Goal: Task Accomplishment & Management: Manage account settings

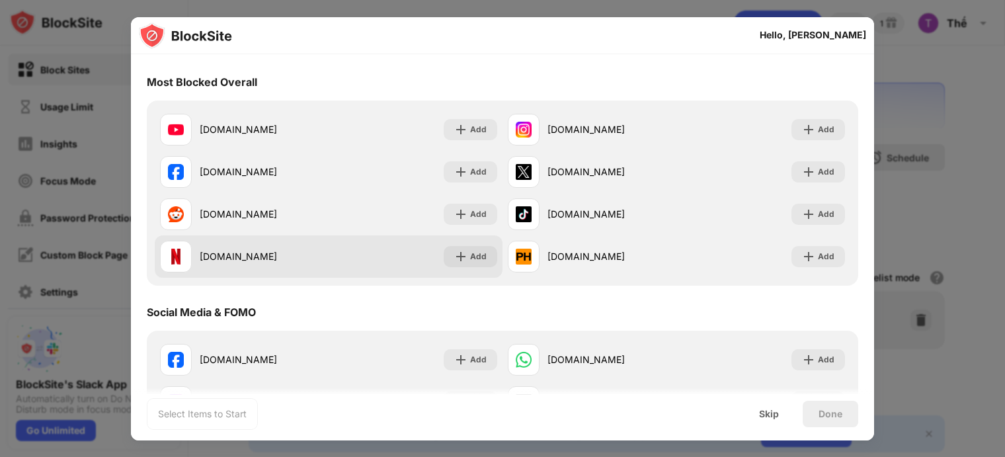
scroll to position [132, 0]
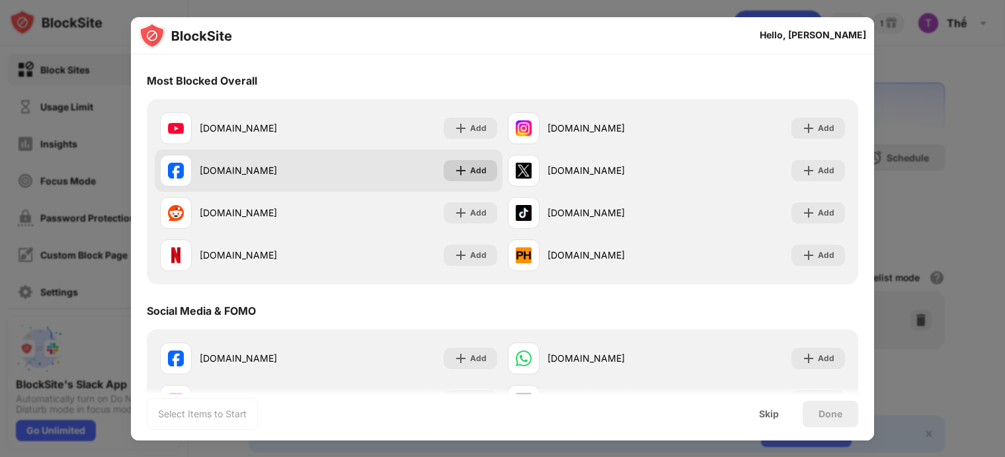
click at [470, 169] on div "Add" at bounding box center [478, 170] width 17 height 13
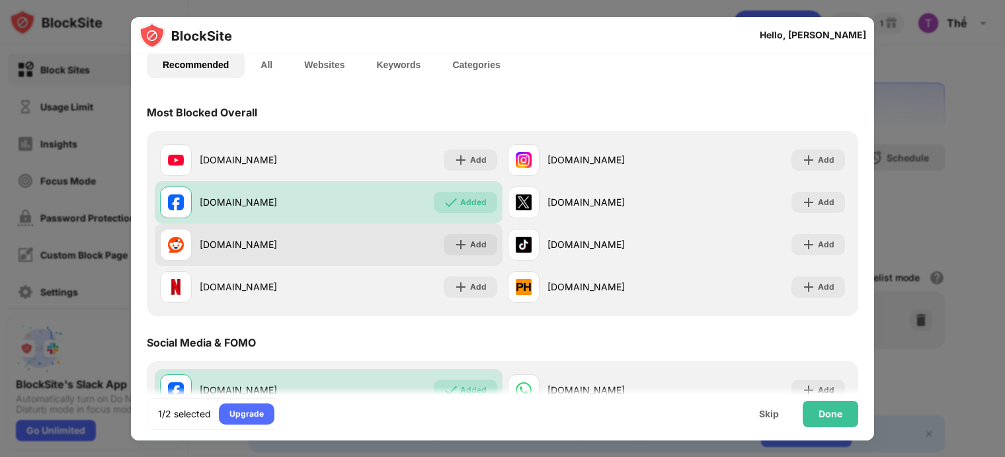
scroll to position [34, 0]
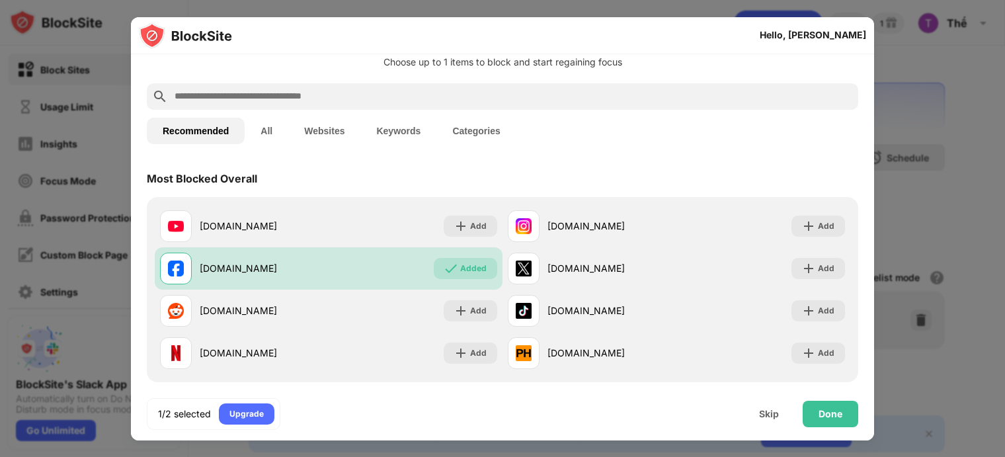
click at [292, 126] on button "Websites" at bounding box center [324, 131] width 72 height 26
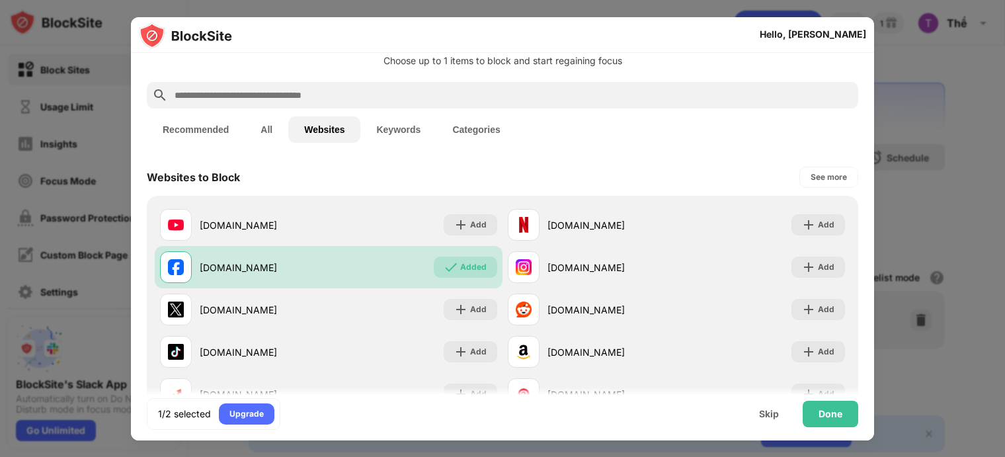
scroll to position [34, 0]
click at [253, 136] on button "All" at bounding box center [267, 130] width 44 height 26
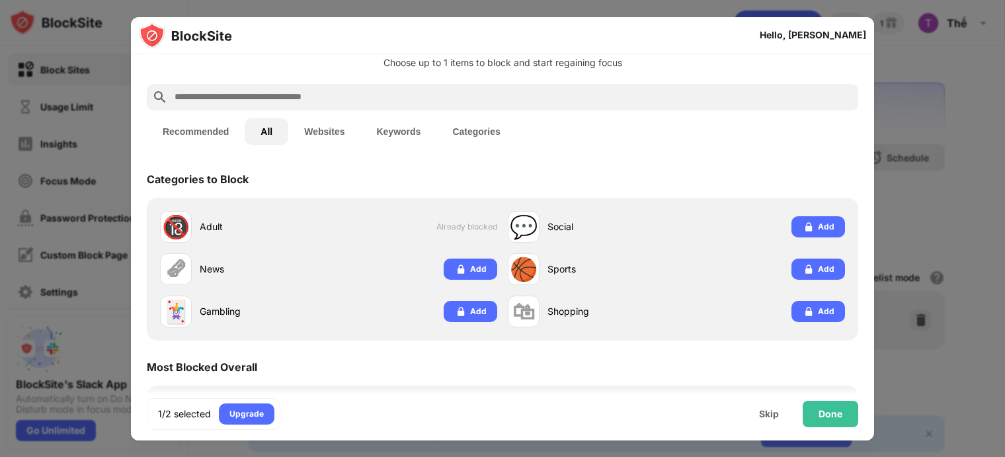
scroll to position [34, 0]
click at [302, 115] on div "Recommended All Websites Keywords Categories" at bounding box center [503, 131] width 712 height 42
click at [315, 122] on button "Websites" at bounding box center [324, 131] width 72 height 26
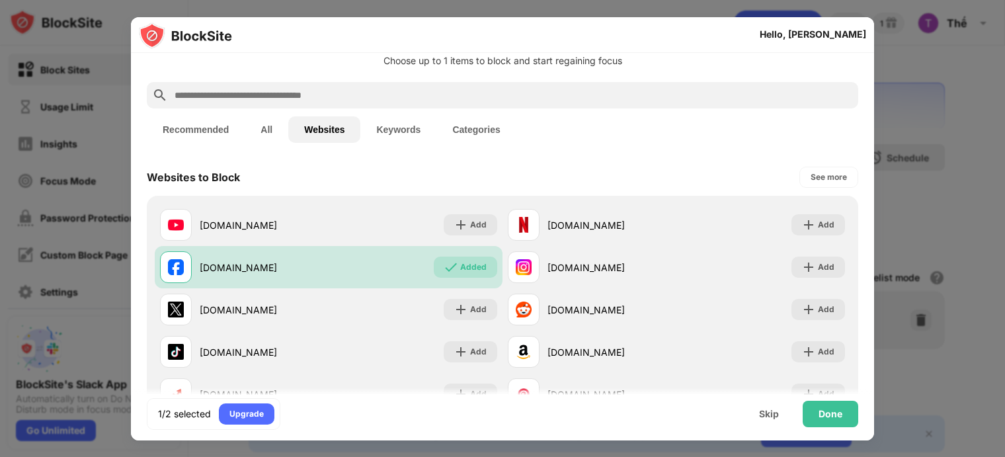
scroll to position [34, 0]
click at [414, 137] on button "Keywords" at bounding box center [399, 130] width 76 height 26
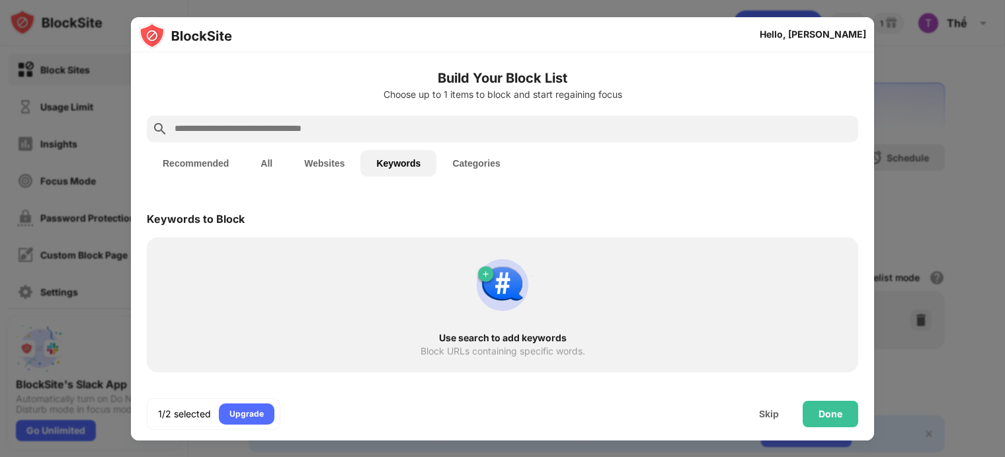
click at [464, 171] on button "Categories" at bounding box center [476, 163] width 79 height 26
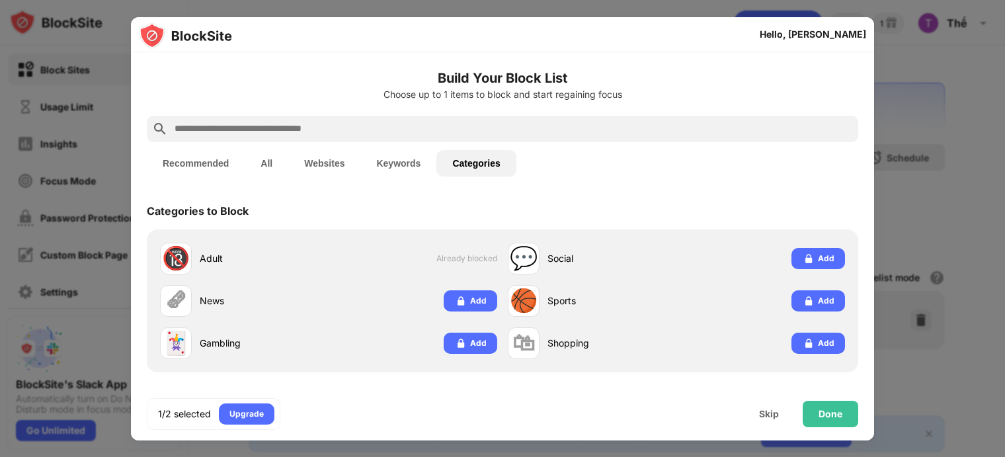
click at [424, 170] on button "Keywords" at bounding box center [399, 163] width 76 height 26
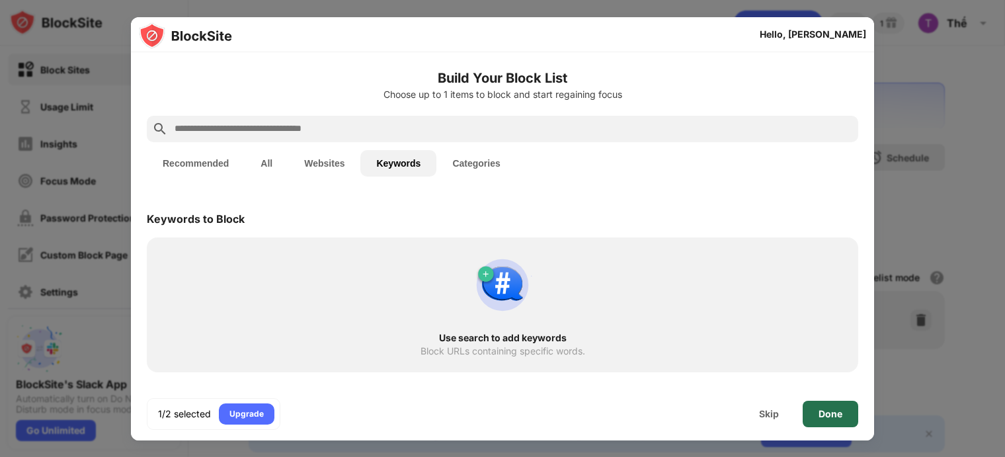
click at [831, 410] on div "Done" at bounding box center [831, 414] width 24 height 11
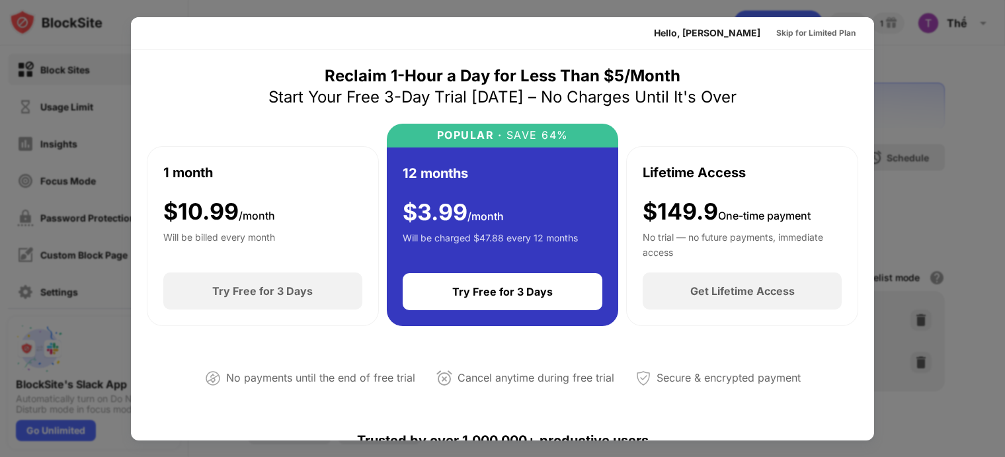
click at [978, 136] on div at bounding box center [502, 228] width 1005 height 457
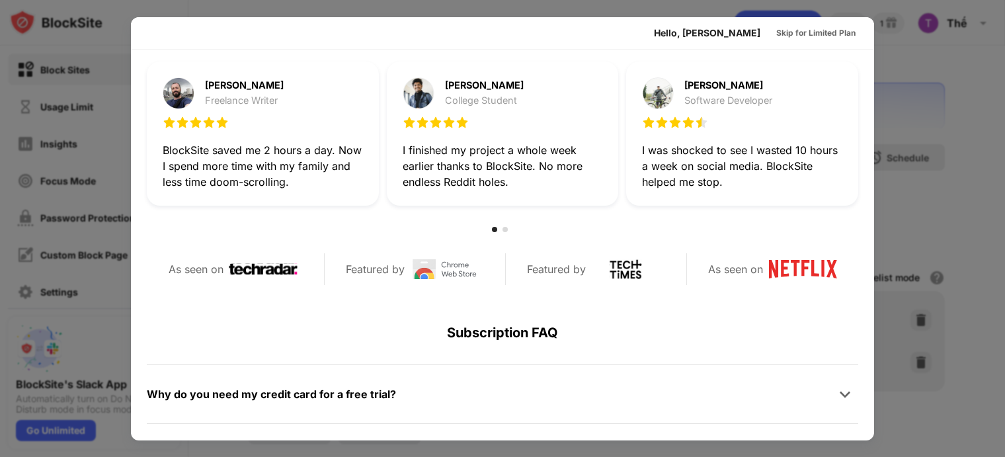
scroll to position [645, 0]
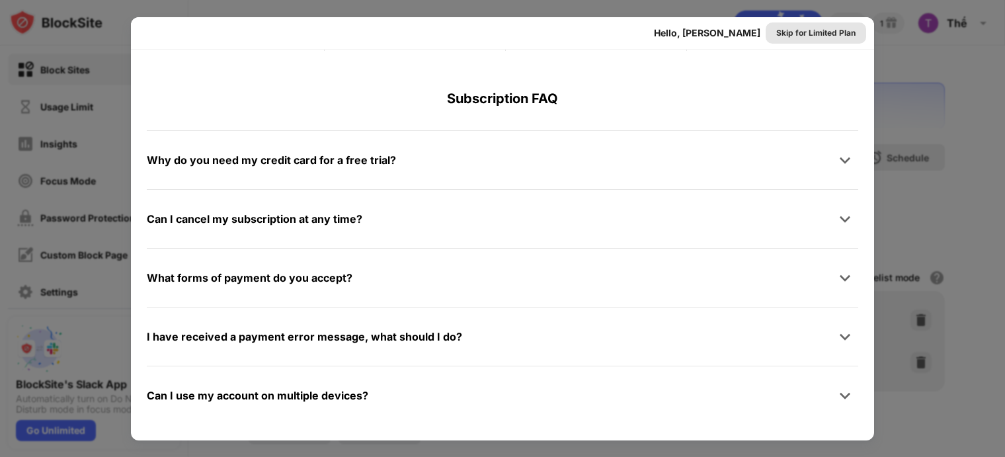
click at [781, 32] on div "Skip for Limited Plan" at bounding box center [816, 32] width 79 height 13
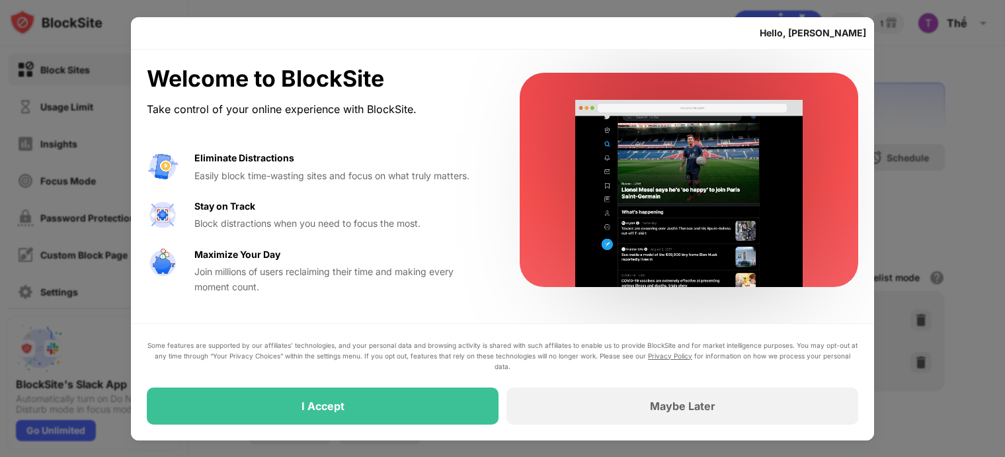
scroll to position [0, 0]
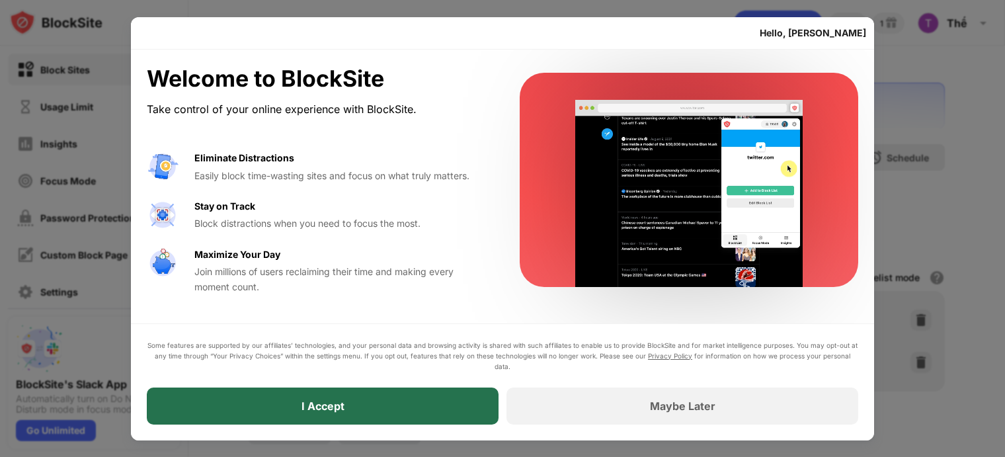
click at [407, 413] on div "I Accept" at bounding box center [323, 406] width 352 height 37
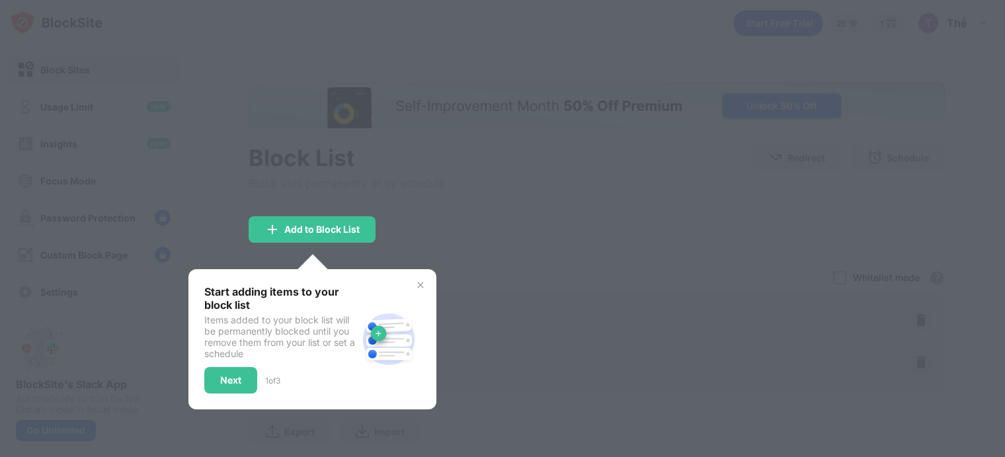
click at [574, 241] on div at bounding box center [502, 228] width 1005 height 457
click at [423, 281] on img at bounding box center [420, 285] width 11 height 11
